Goal: Register for event/course

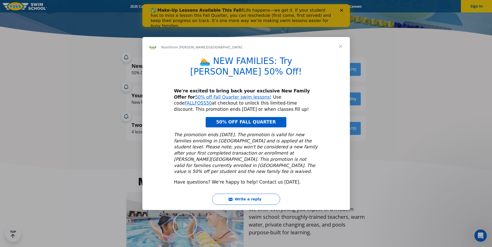
scroll to position [129, 0]
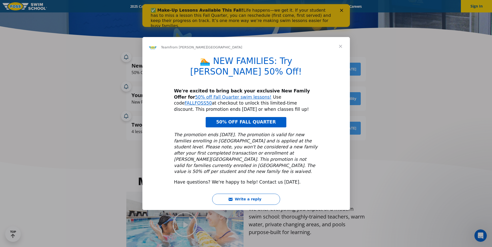
click at [339, 54] on span "Close" at bounding box center [340, 46] width 19 height 19
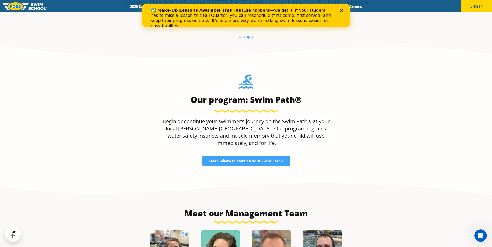
scroll to position [467, 0]
click at [238, 160] on span "Learn where to start on your Swim Path®" at bounding box center [245, 162] width 75 height 4
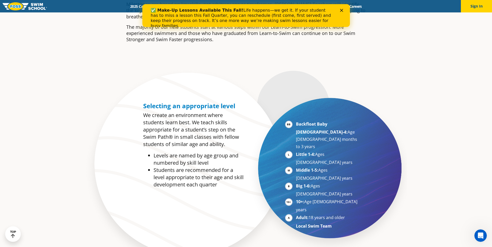
scroll to position [233, 0]
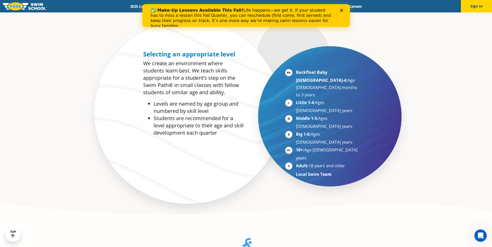
drag, startPoint x: 304, startPoint y: 122, endPoint x: 349, endPoint y: 122, distance: 44.9
click at [349, 162] on li "Adult: 18 years and older" at bounding box center [328, 166] width 64 height 8
drag, startPoint x: 296, startPoint y: 89, endPoint x: 346, endPoint y: 87, distance: 50.1
click at [346, 99] on li "Little 1-4: Ages 3-5 years" at bounding box center [328, 106] width 64 height 15
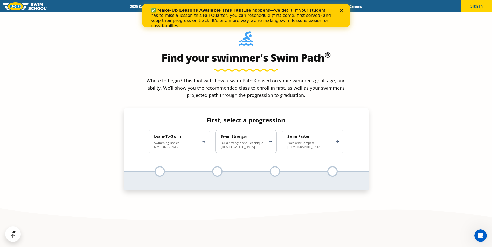
scroll to position [492, 0]
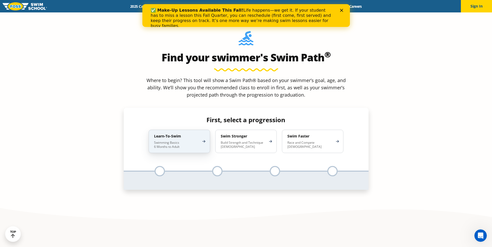
click at [185, 130] on div "Learn-To-Swim Swimming Basics 6 Months to Adult" at bounding box center [179, 141] width 61 height 23
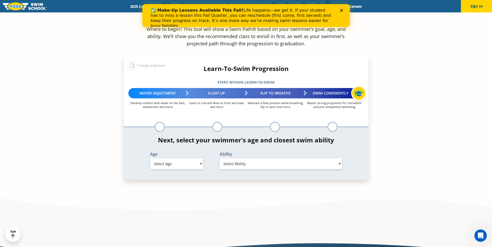
scroll to position [543, 0]
click at [199, 158] on select "Select Age 6 months - 1 year 1 year 2 years 3 years 4 years 5 years 6 years 7 y…" at bounding box center [176, 163] width 53 height 11
click at [196, 158] on select "Select Age 6 months - 1 year 1 year 2 years 3 years 4 years 5 years 6 years 7 y…" at bounding box center [176, 163] width 53 height 11
select select "adult-18-years-"
click at [150, 158] on select "Select Age 6 months - 1 year 1 year 2 years 3 years 4 years 5 years 6 years 7 y…" at bounding box center [176, 163] width 53 height 11
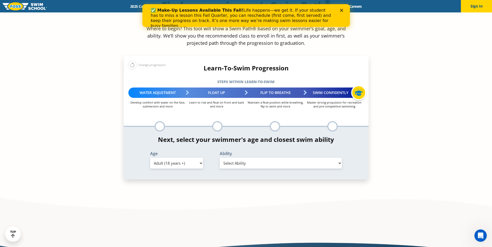
scroll to position [544, 0]
click at [324, 158] on select "Select Ability First in-water experience When in the water reliant on a life ja…" at bounding box center [281, 163] width 122 height 11
select select "adult-18-years--first-in-water-experience"
click at [220, 158] on select "Select Ability First in-water experience When in the water reliant on a life ja…" at bounding box center [281, 163] width 122 height 11
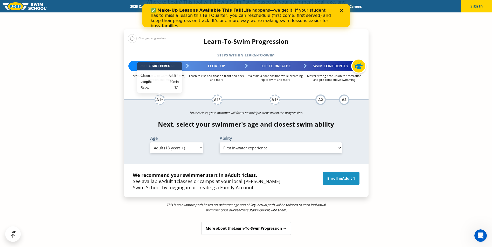
scroll to position [570, 0]
drag, startPoint x: 341, startPoint y: 138, endPoint x: 345, endPoint y: 137, distance: 3.9
click at [341, 172] on link "Enroll in Adult 1" at bounding box center [341, 178] width 37 height 13
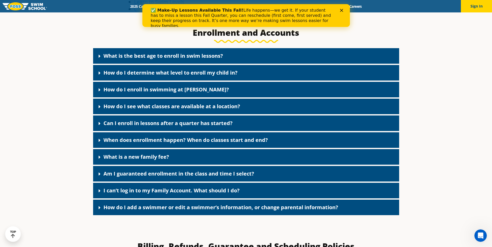
scroll to position [233, 0]
click at [140, 156] on link "What is a new family fee?" at bounding box center [136, 156] width 66 height 7
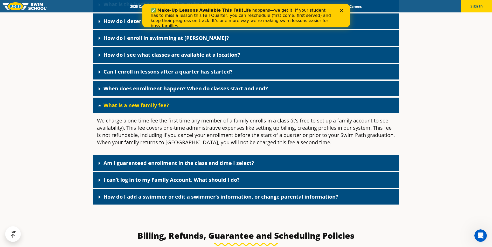
scroll to position [284, 0]
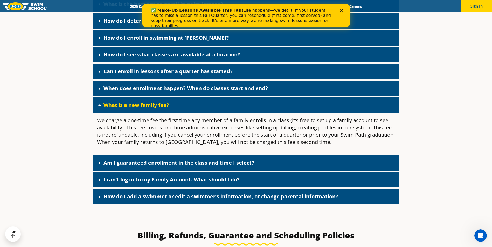
click at [99, 106] on icon at bounding box center [99, 106] width 3 height 2
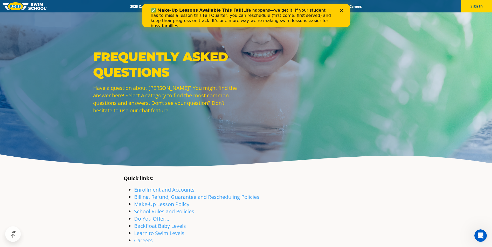
scroll to position [0, 0]
